Goal: Find specific page/section: Find specific page/section

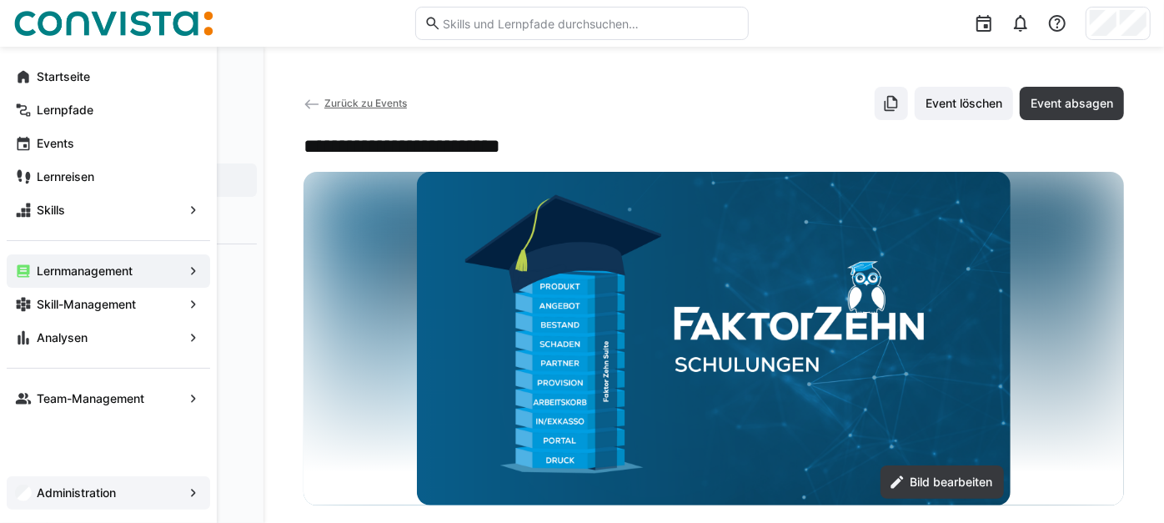
click at [0, 0] on app-navigation-label "Administration" at bounding box center [0, 0] width 0 height 0
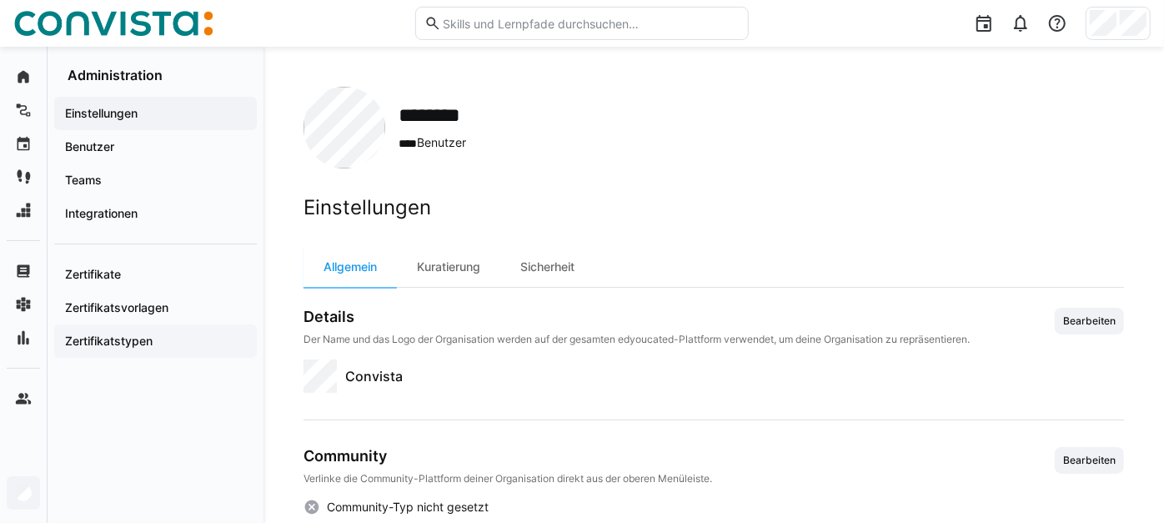
click at [0, 0] on app-navigation-label "Zertifikatstypen" at bounding box center [0, 0] width 0 height 0
